Goal: Check status: Check status

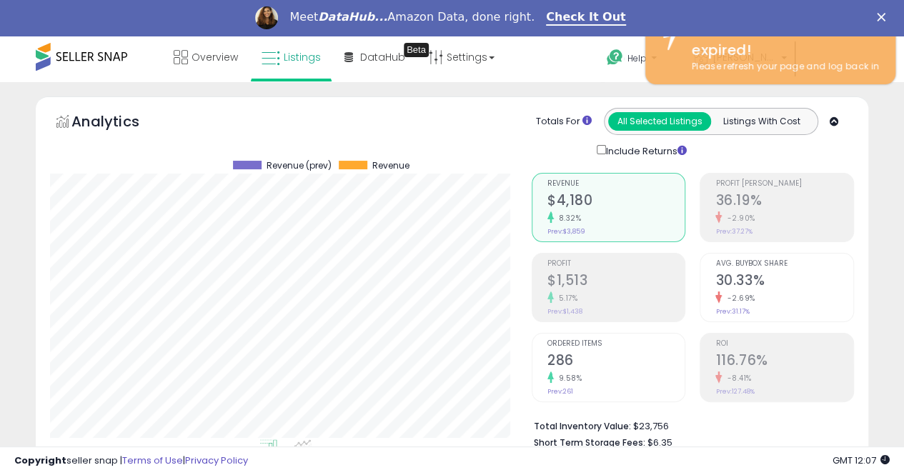
scroll to position [0, 26]
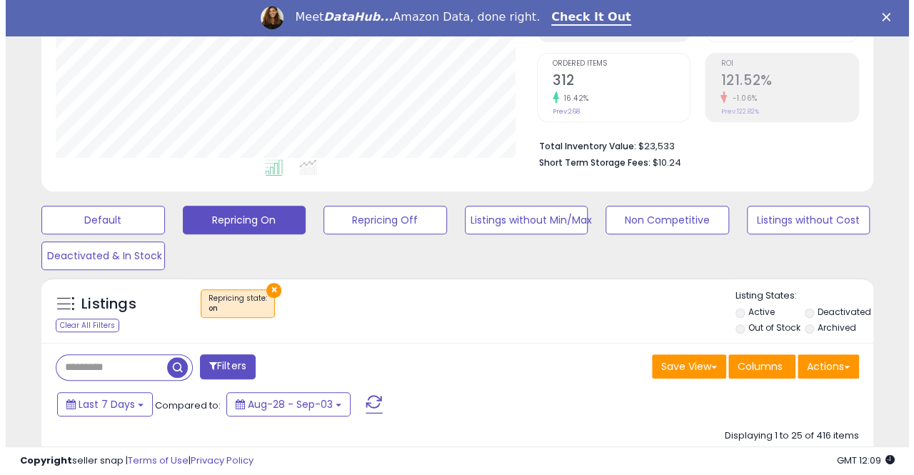
scroll to position [286, 0]
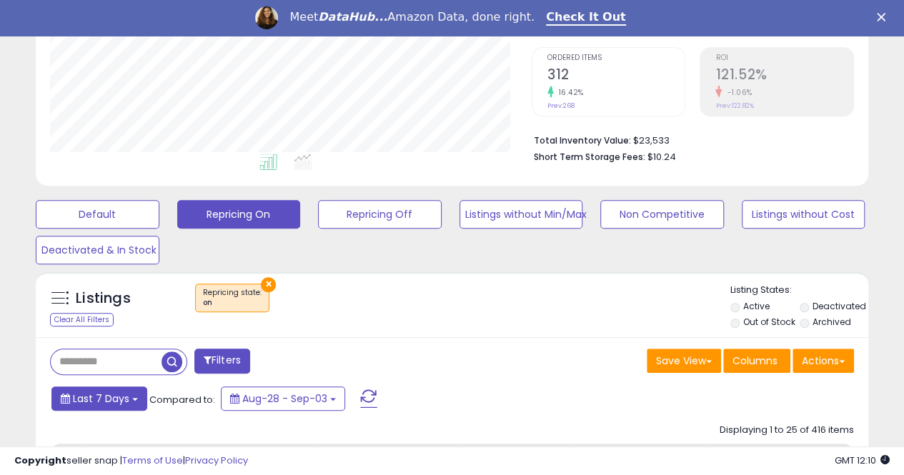
click at [132, 400] on button "Last 7 Days" at bounding box center [99, 399] width 96 height 24
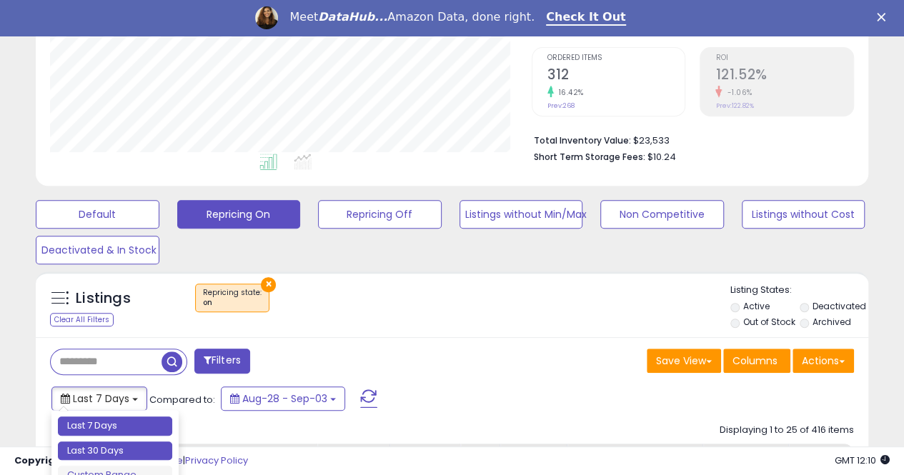
type input "**********"
click at [118, 451] on li "Last 30 Days" at bounding box center [115, 451] width 114 height 19
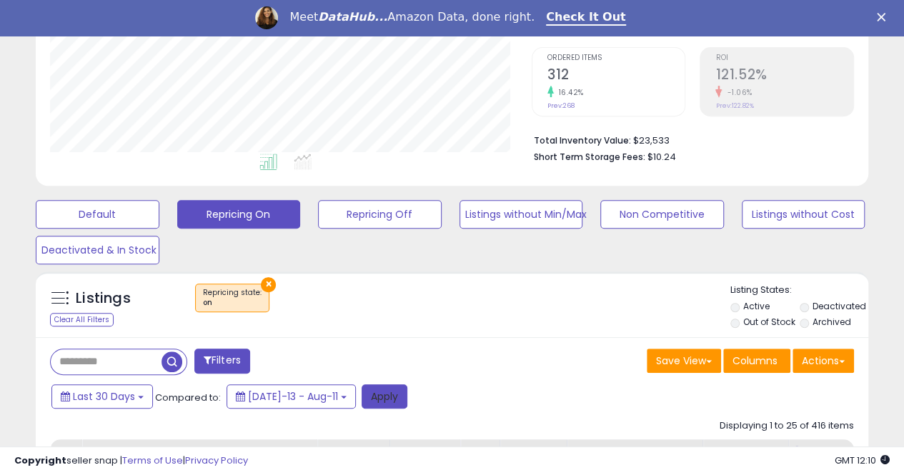
click at [367, 391] on button "Apply" at bounding box center [384, 396] width 46 height 24
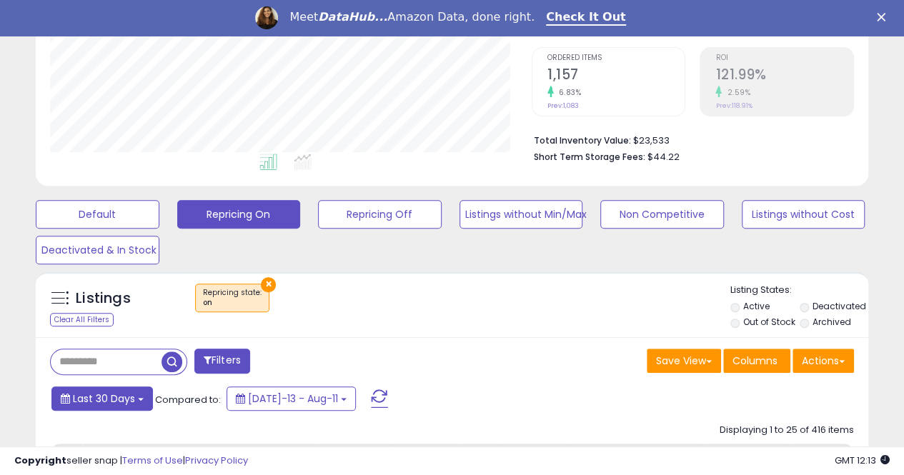
click at [143, 399] on b at bounding box center [141, 399] width 6 height 3
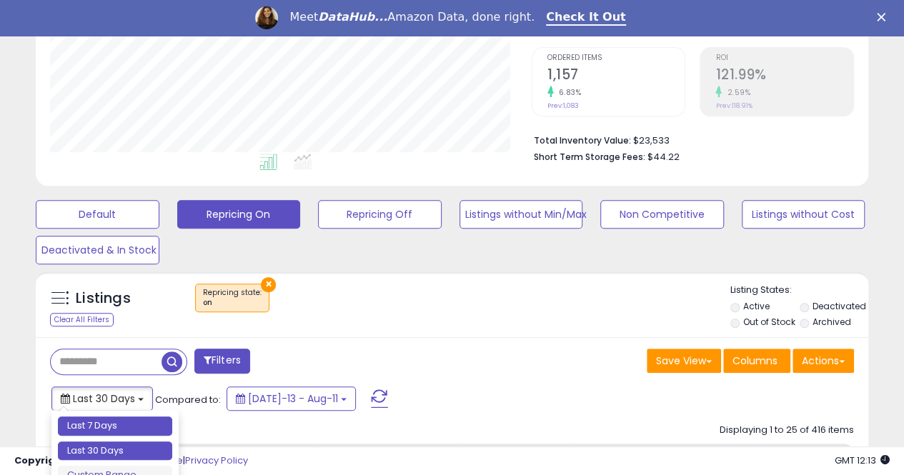
type input "**********"
click at [136, 424] on li "Last 7 Days" at bounding box center [115, 426] width 114 height 19
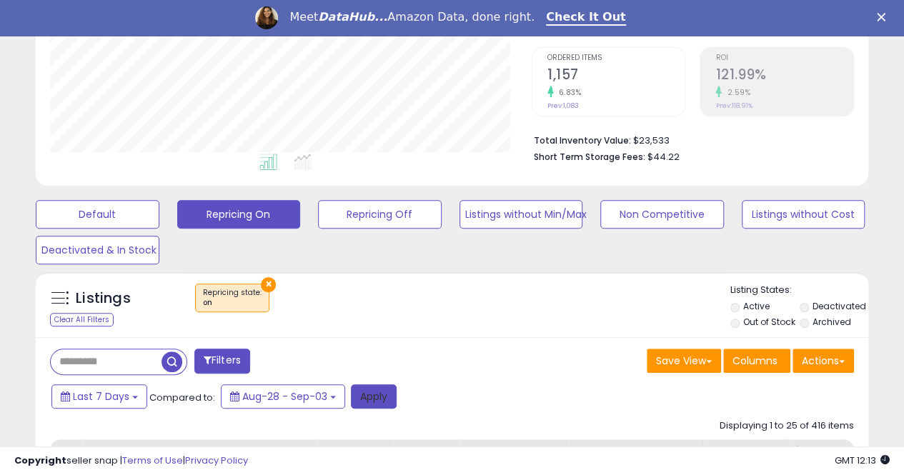
click at [373, 394] on button "Apply" at bounding box center [374, 396] width 46 height 24
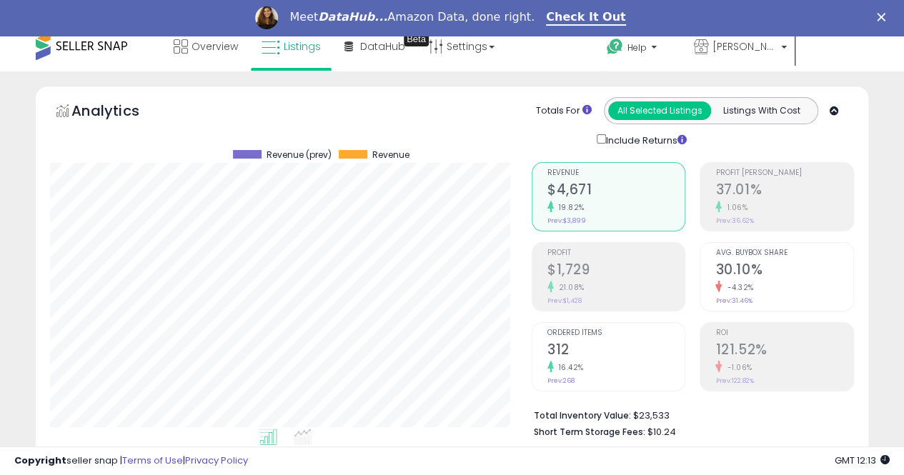
scroll to position [0, 0]
